Goal: Task Accomplishment & Management: Use online tool/utility

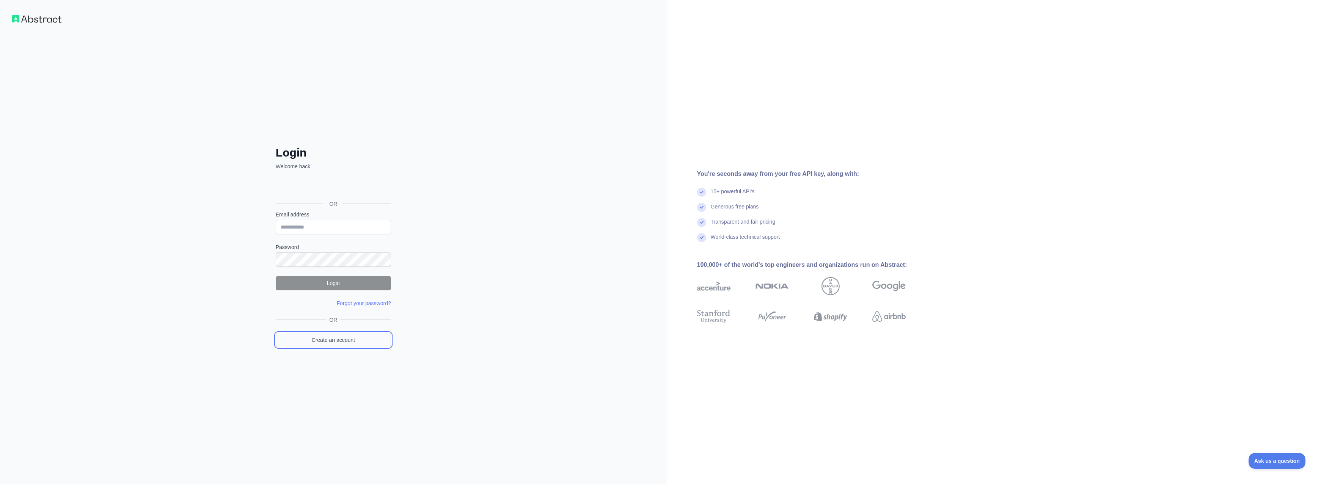
click at [337, 344] on link "Create an account" at bounding box center [333, 340] width 115 height 14
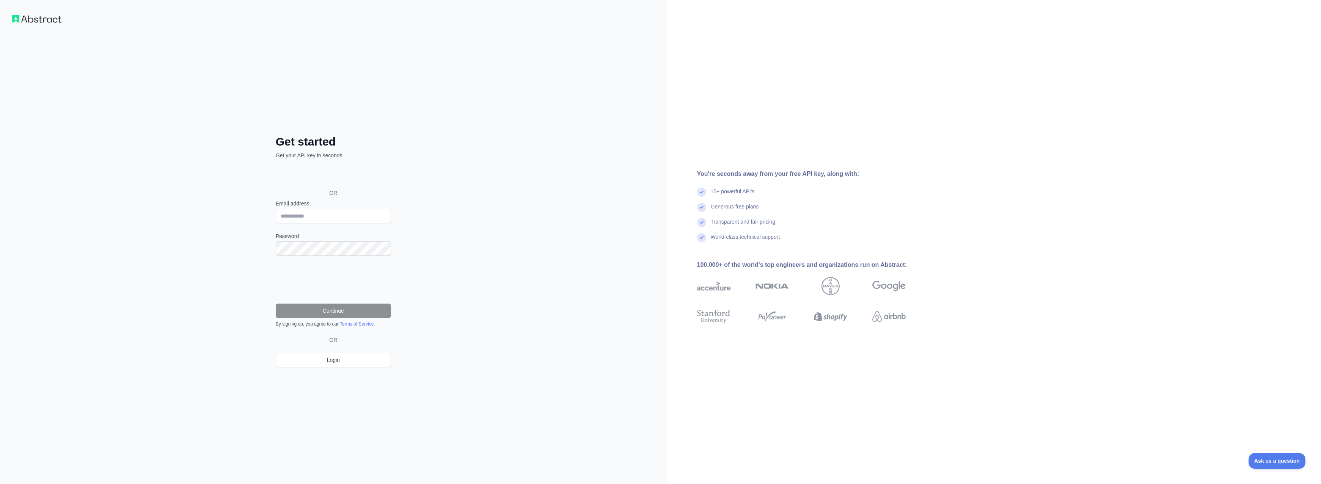
click at [296, 226] on form "Email address Password Continue By signing up, you agree to our Terms of Servic…" at bounding box center [333, 263] width 115 height 127
drag, startPoint x: 307, startPoint y: 218, endPoint x: 311, endPoint y: 223, distance: 6.3
click at [311, 223] on form "Email address Password Continue By signing up, you agree to our Terms of Servic…" at bounding box center [333, 263] width 115 height 127
paste input "**********"
type input "**********"
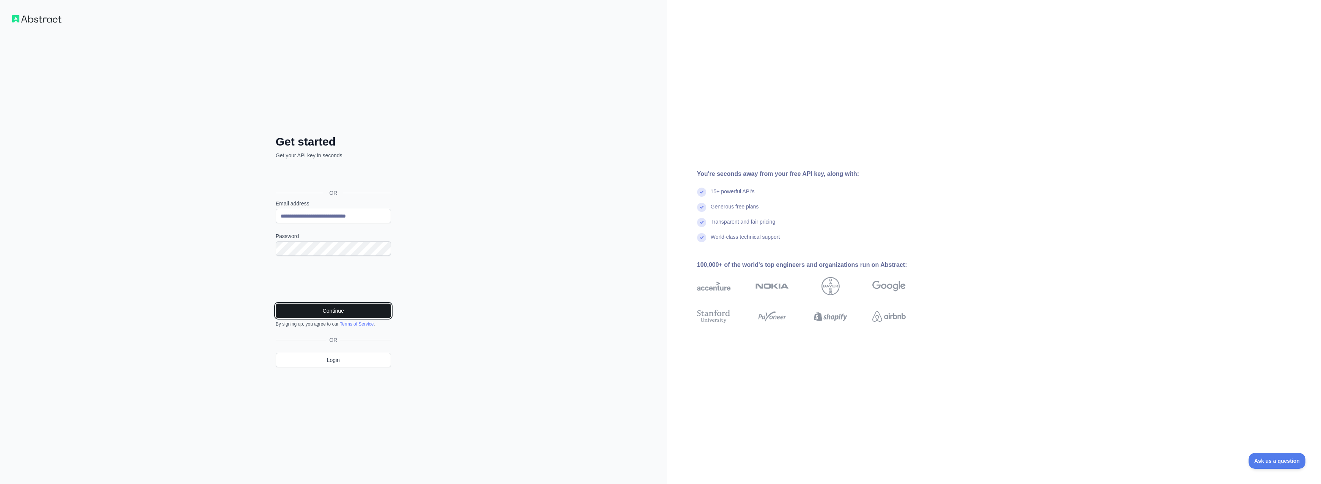
click at [322, 314] on button "Continue" at bounding box center [333, 311] width 115 height 14
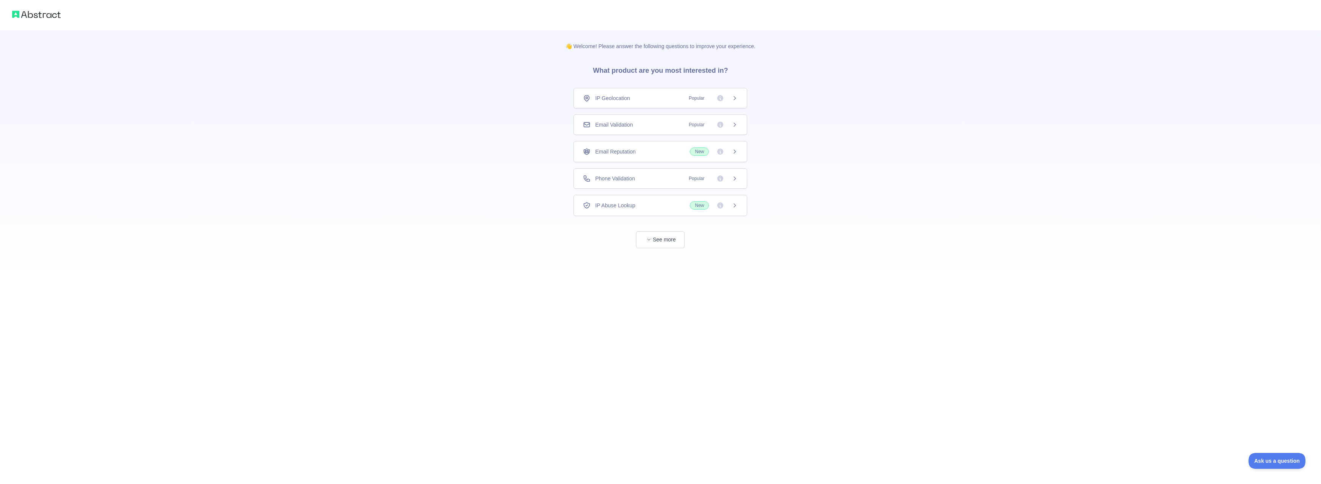
click at [632, 177] on span "Phone Validation" at bounding box center [615, 179] width 40 height 8
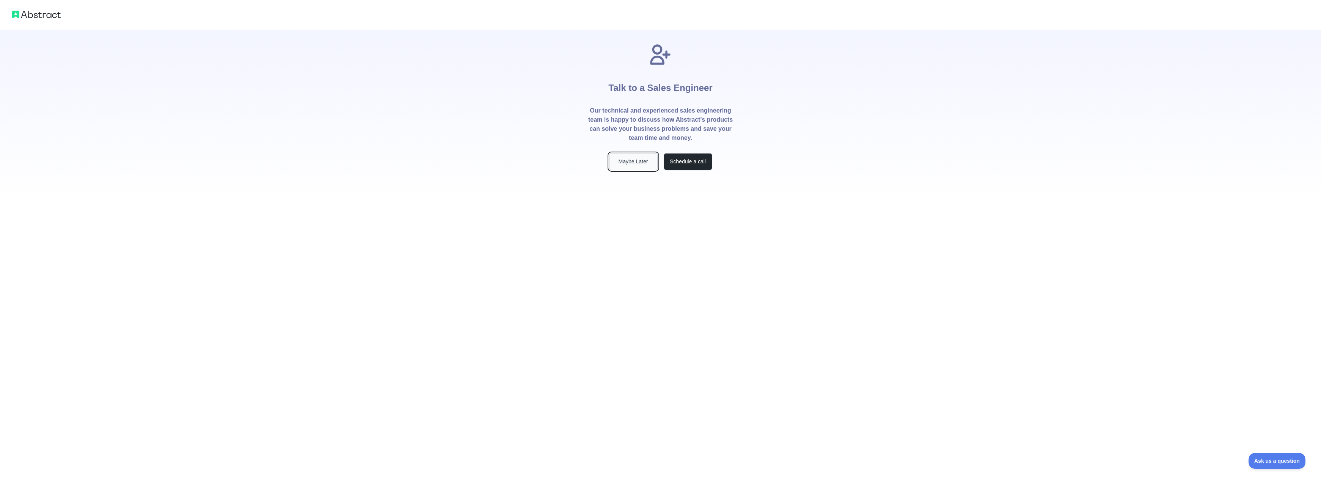
click at [623, 157] on button "Maybe Later" at bounding box center [633, 161] width 49 height 17
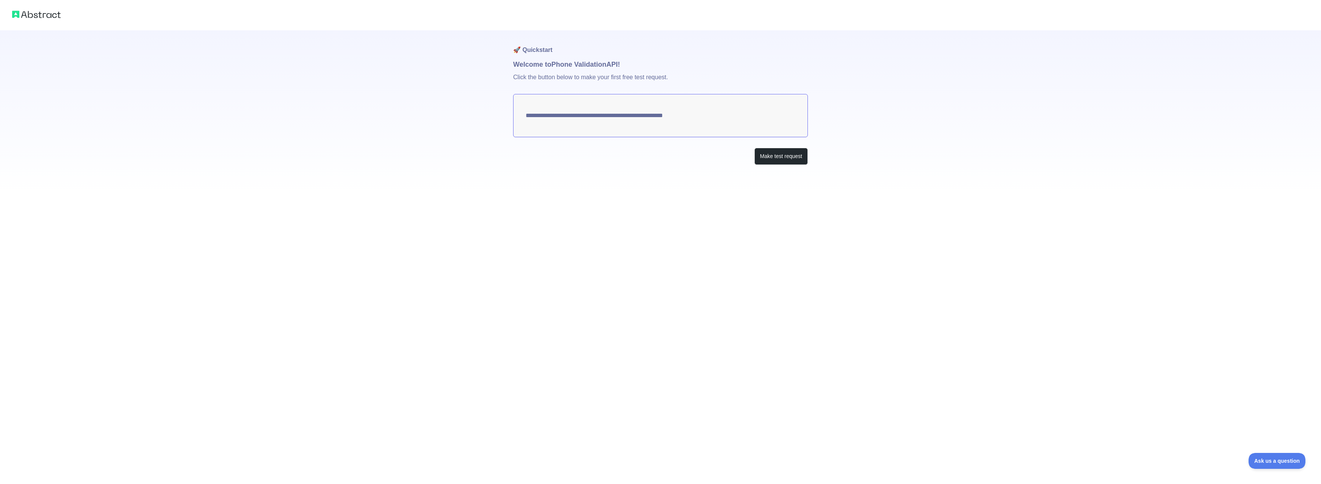
click at [35, 14] on img at bounding box center [36, 14] width 49 height 11
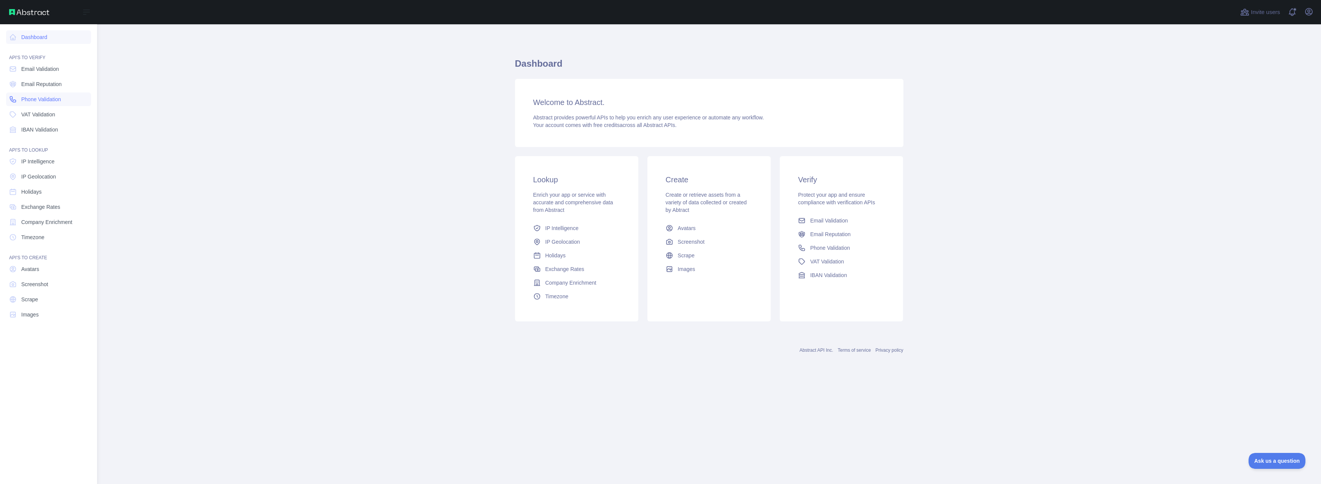
click at [15, 95] on link "Phone Validation" at bounding box center [48, 100] width 85 height 14
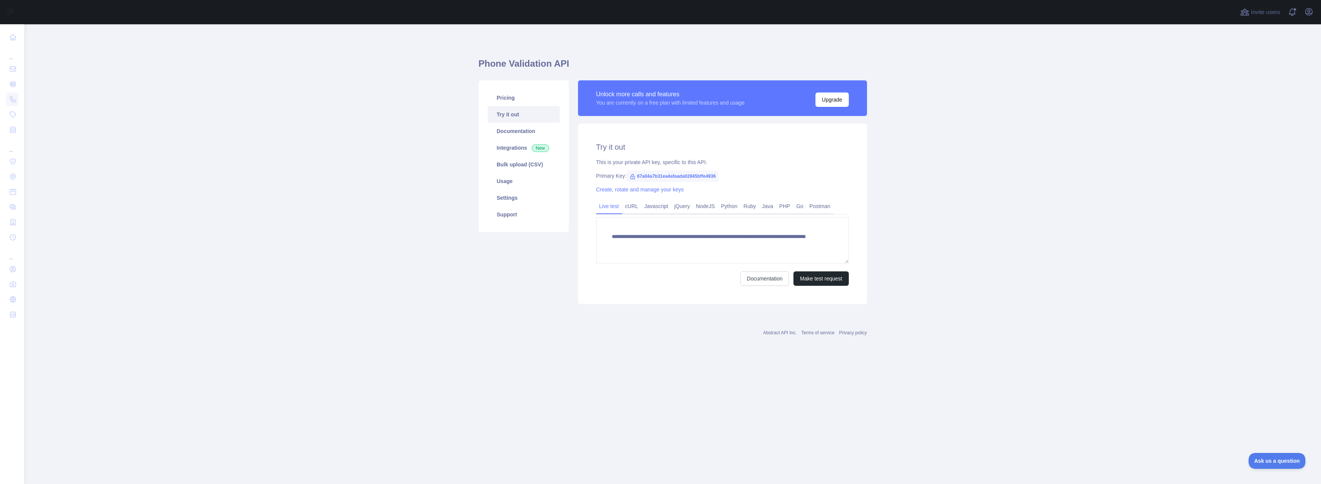
click at [705, 171] on span "67a04a7b31ea4afaada02845bffe4936" at bounding box center [672, 176] width 93 height 11
click at [698, 185] on div "**********" at bounding box center [722, 214] width 289 height 180
click at [709, 180] on span "67a04a7b31ea4afaada02845bffe4936" at bounding box center [672, 176] width 93 height 11
click at [711, 176] on span "67a04a7b31ea4afaada02845bffe4936" at bounding box center [672, 176] width 93 height 11
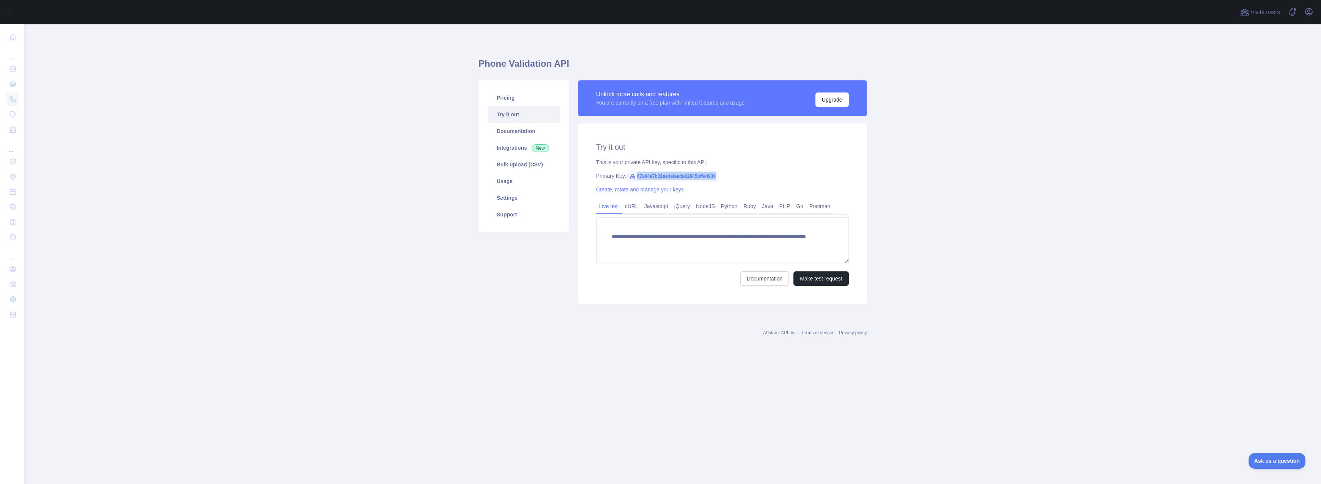
copy span "67a04a7b31ea4afaada02845bffe4936"
click at [681, 179] on span "67a04a7b31ea4afaada02845bffe4936" at bounding box center [672, 176] width 93 height 11
